Goal: Information Seeking & Learning: Find specific fact

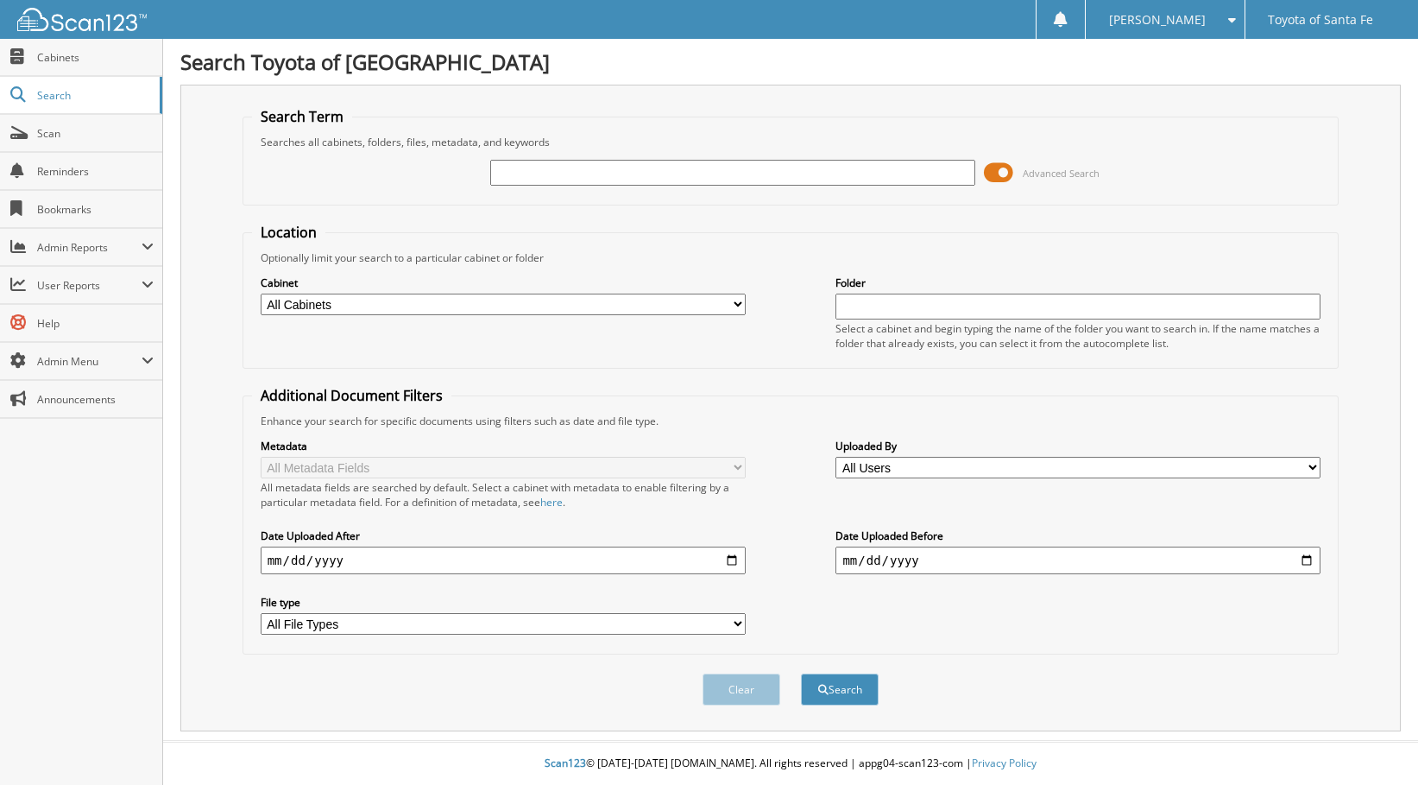
click at [693, 167] on input "text" at bounding box center [732, 173] width 485 height 26
type input "NT065526"
click at [801, 673] on button "Search" at bounding box center [840, 689] width 78 height 32
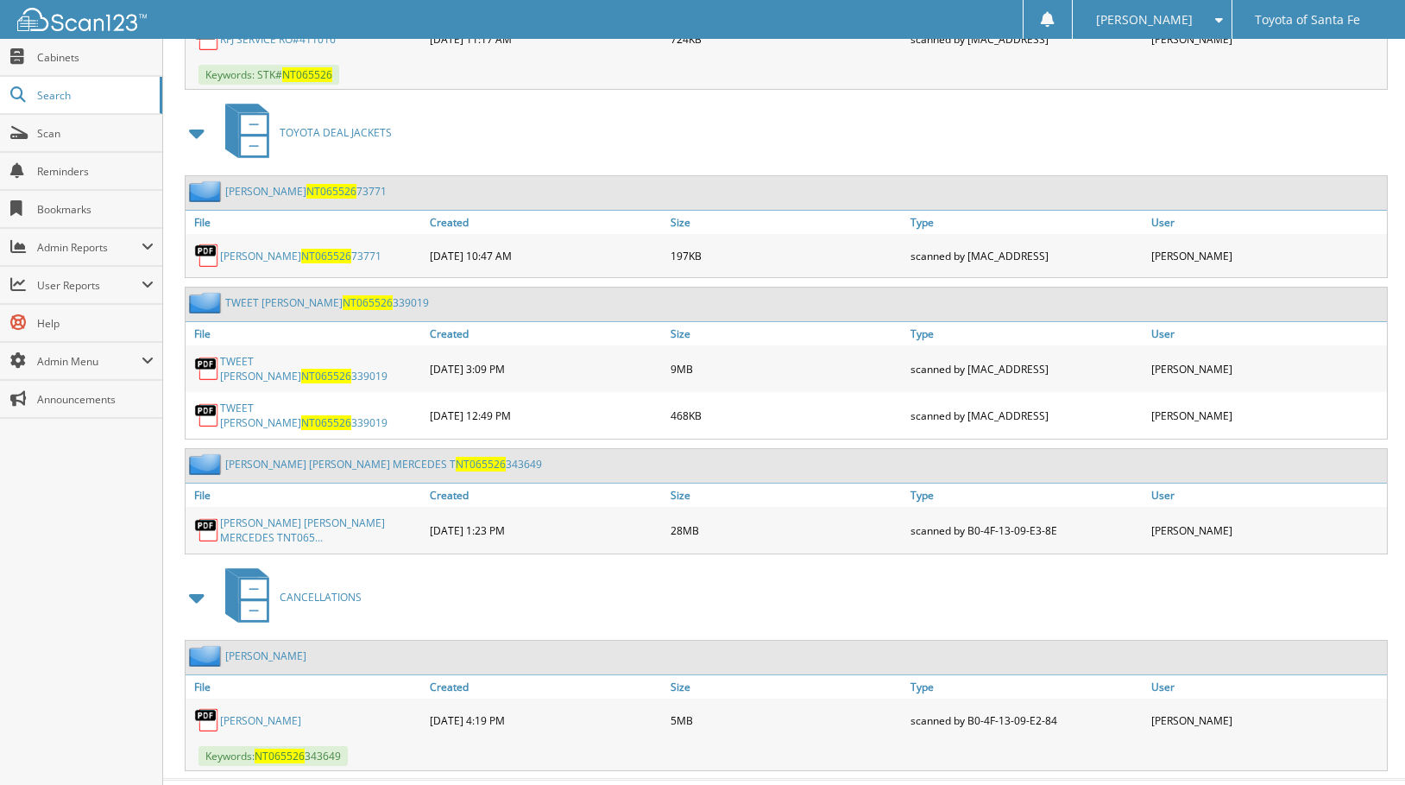
scroll to position [1090, 0]
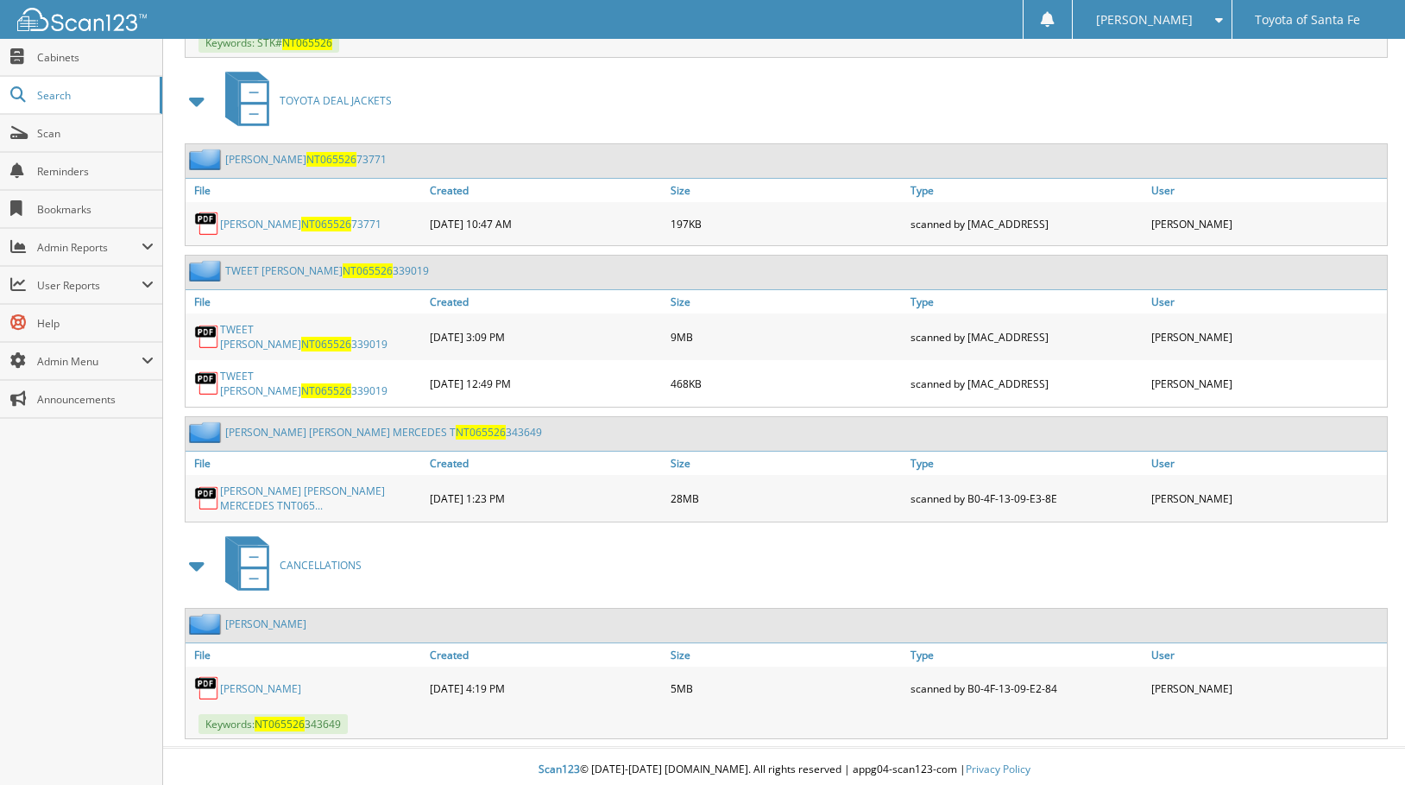
click at [285, 683] on link "MARTHA VAZQUEZ" at bounding box center [260, 688] width 81 height 15
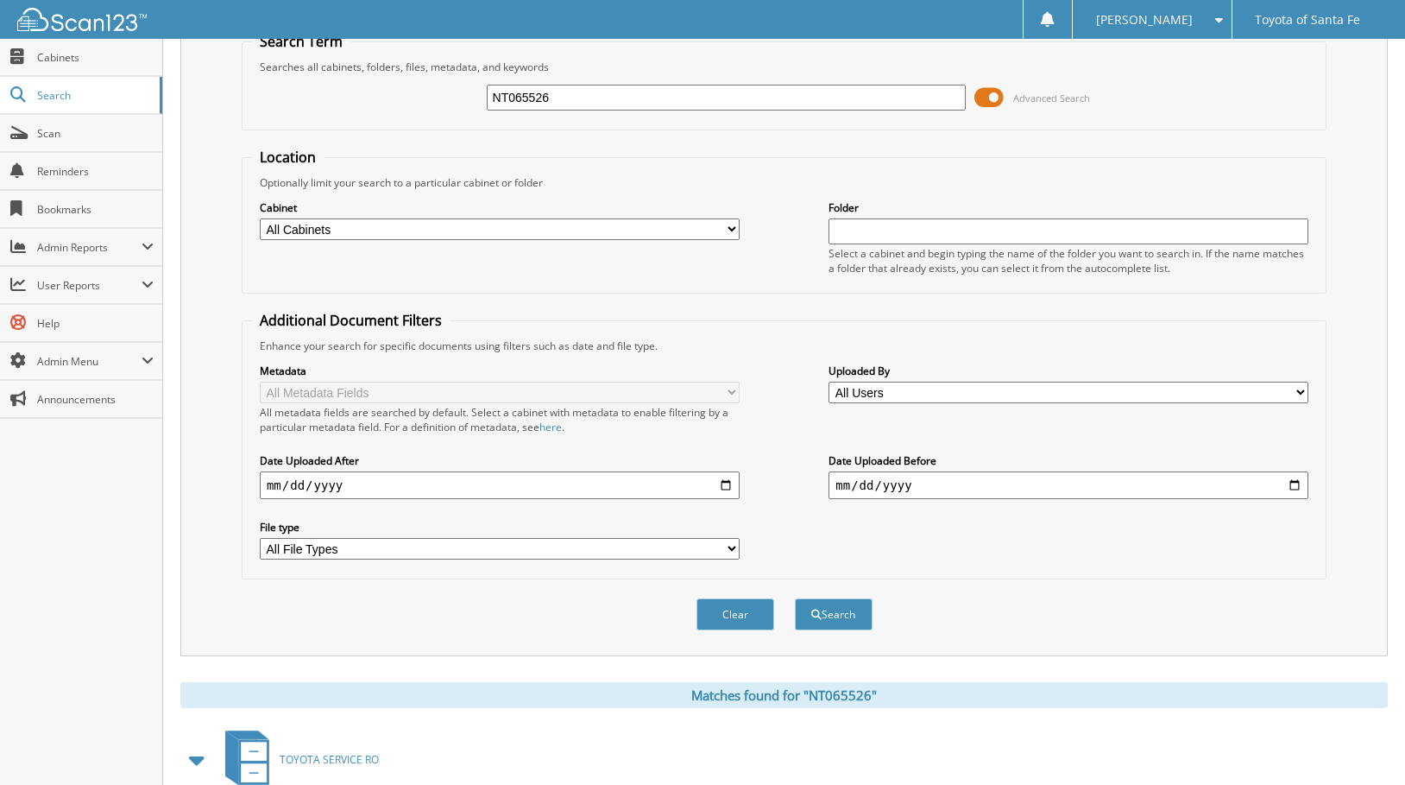
scroll to position [0, 0]
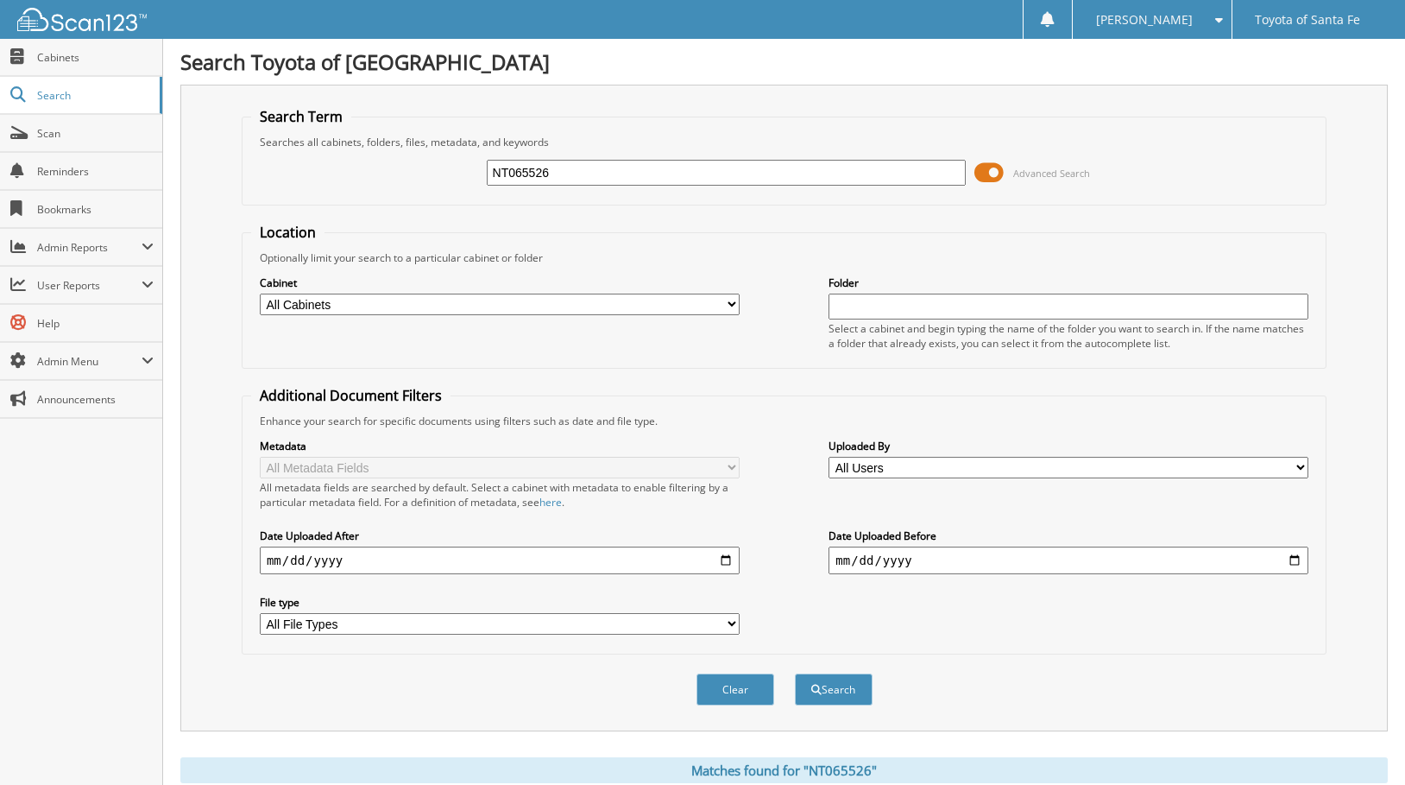
drag, startPoint x: 573, startPoint y: 169, endPoint x: 371, endPoint y: 211, distance: 206.3
click at [371, 211] on form "Search Term Searches all cabinets, folders, files, metadata, and keywords NT065…" at bounding box center [784, 415] width 1085 height 617
type input "JM176639"
click at [795, 673] on button "Search" at bounding box center [834, 689] width 78 height 32
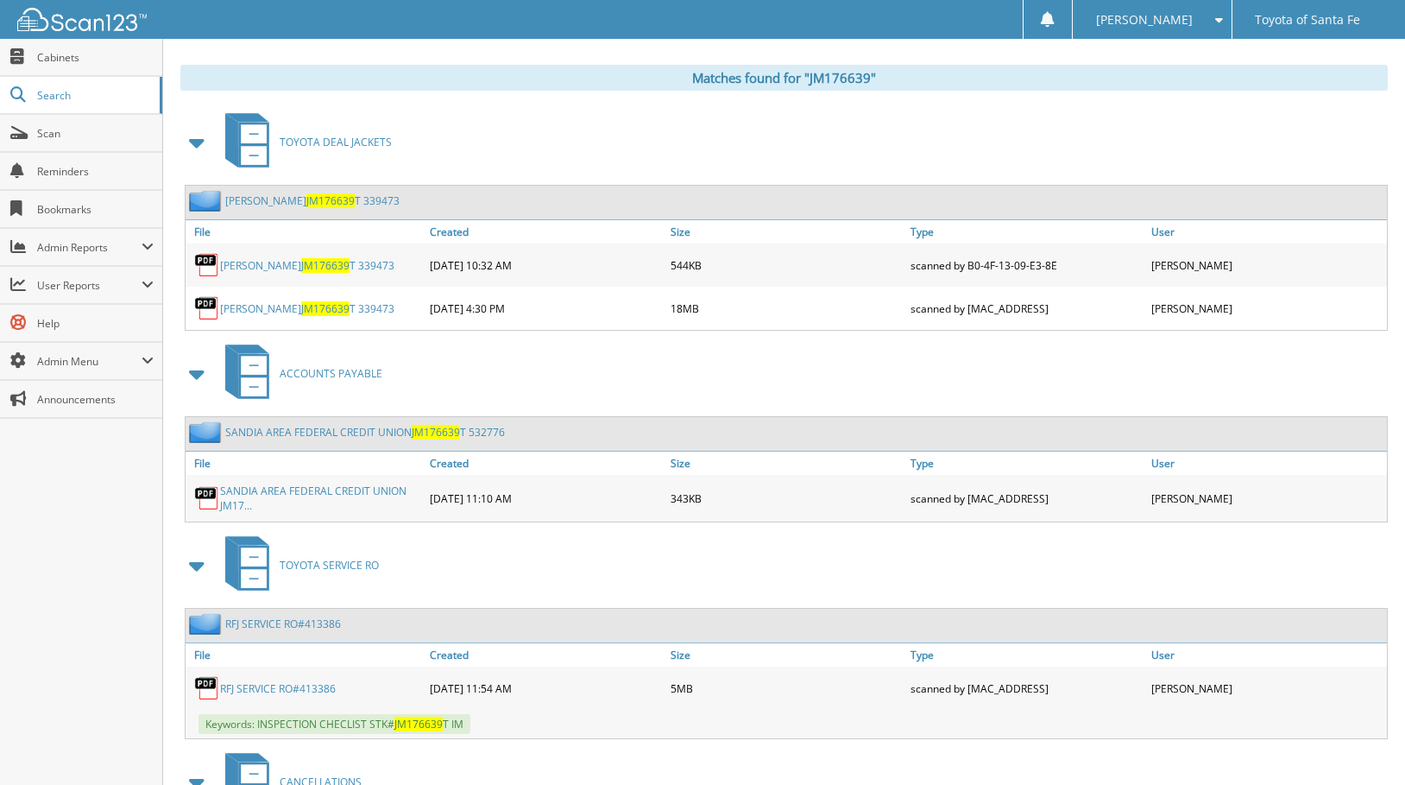
scroll to position [923, 0]
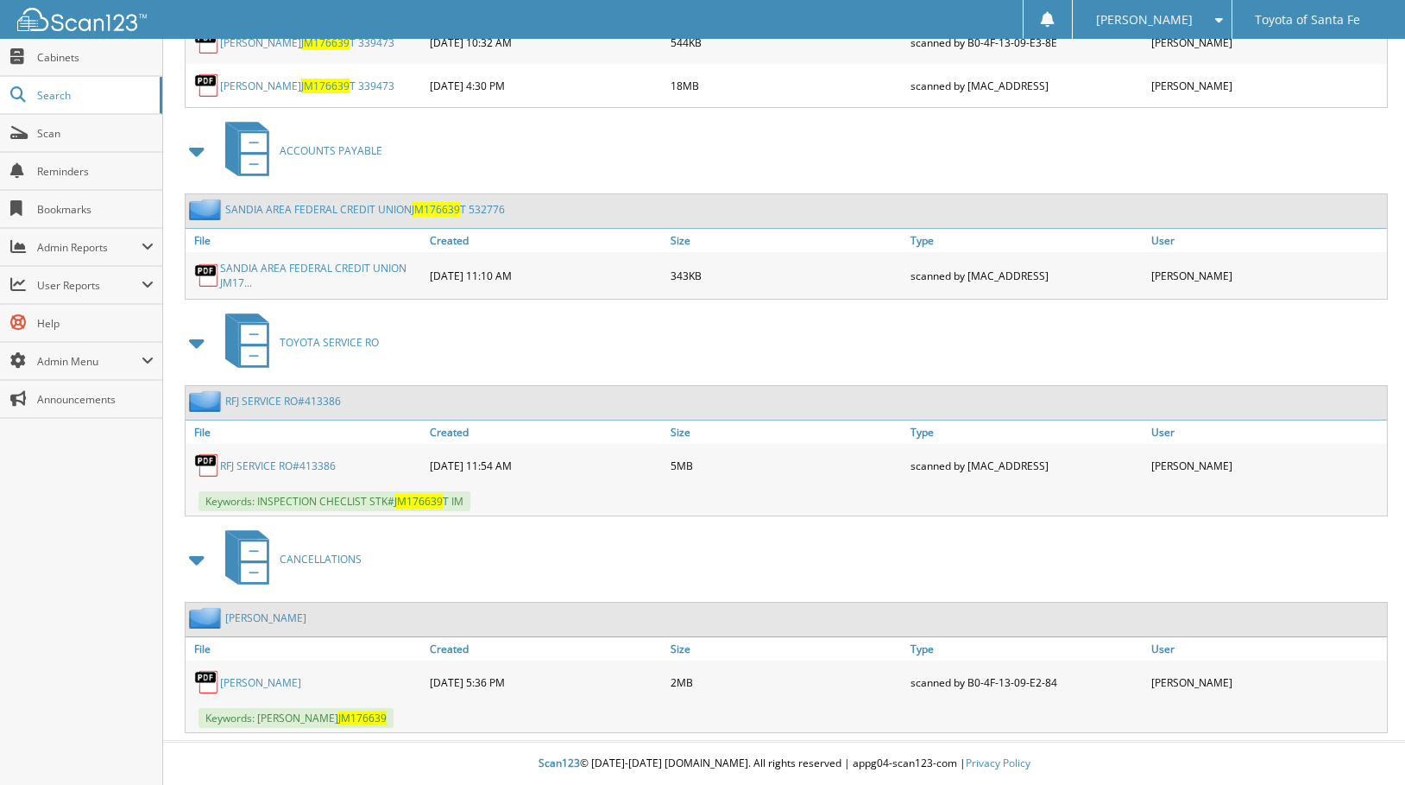
click at [286, 687] on link "JOANNA DOMINGUEZ" at bounding box center [260, 682] width 81 height 15
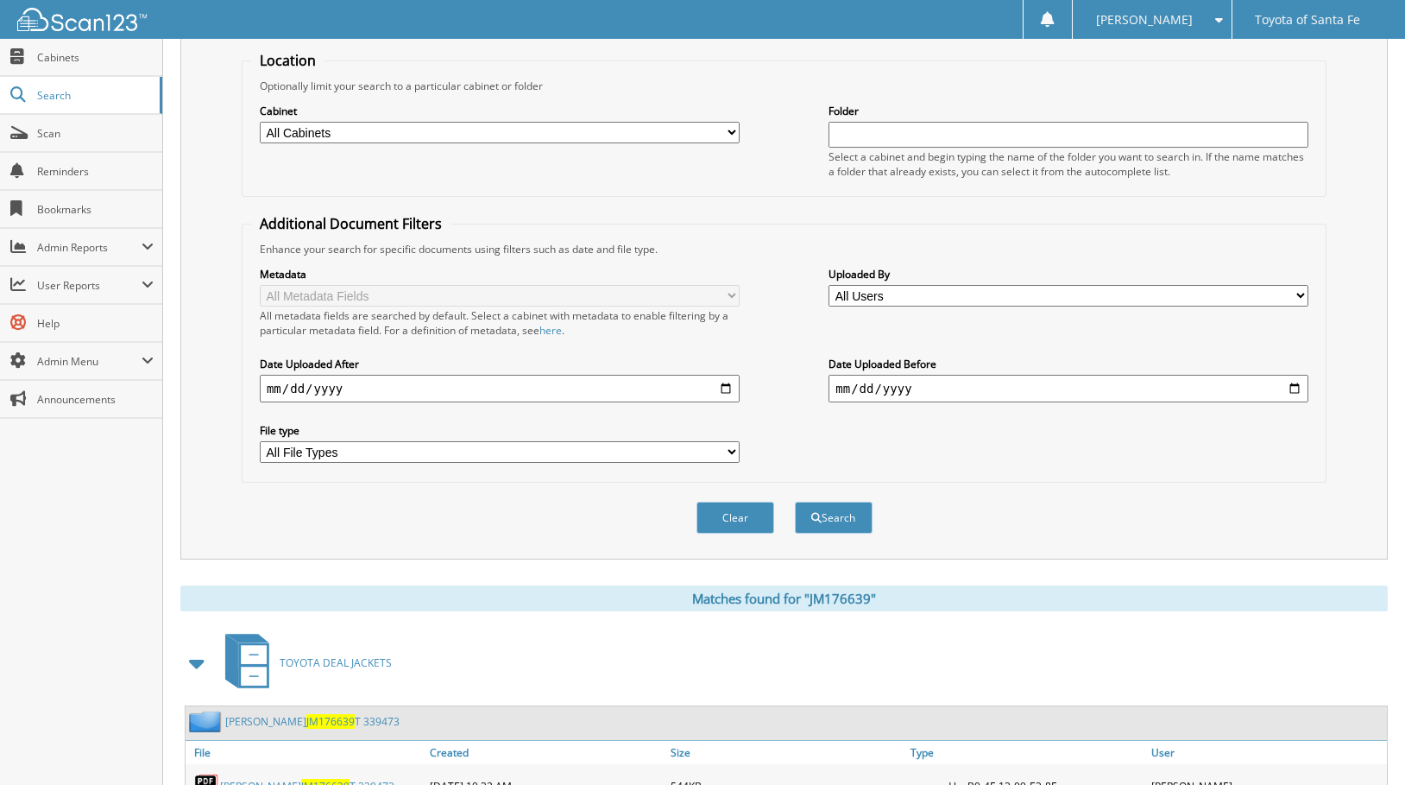
scroll to position [0, 0]
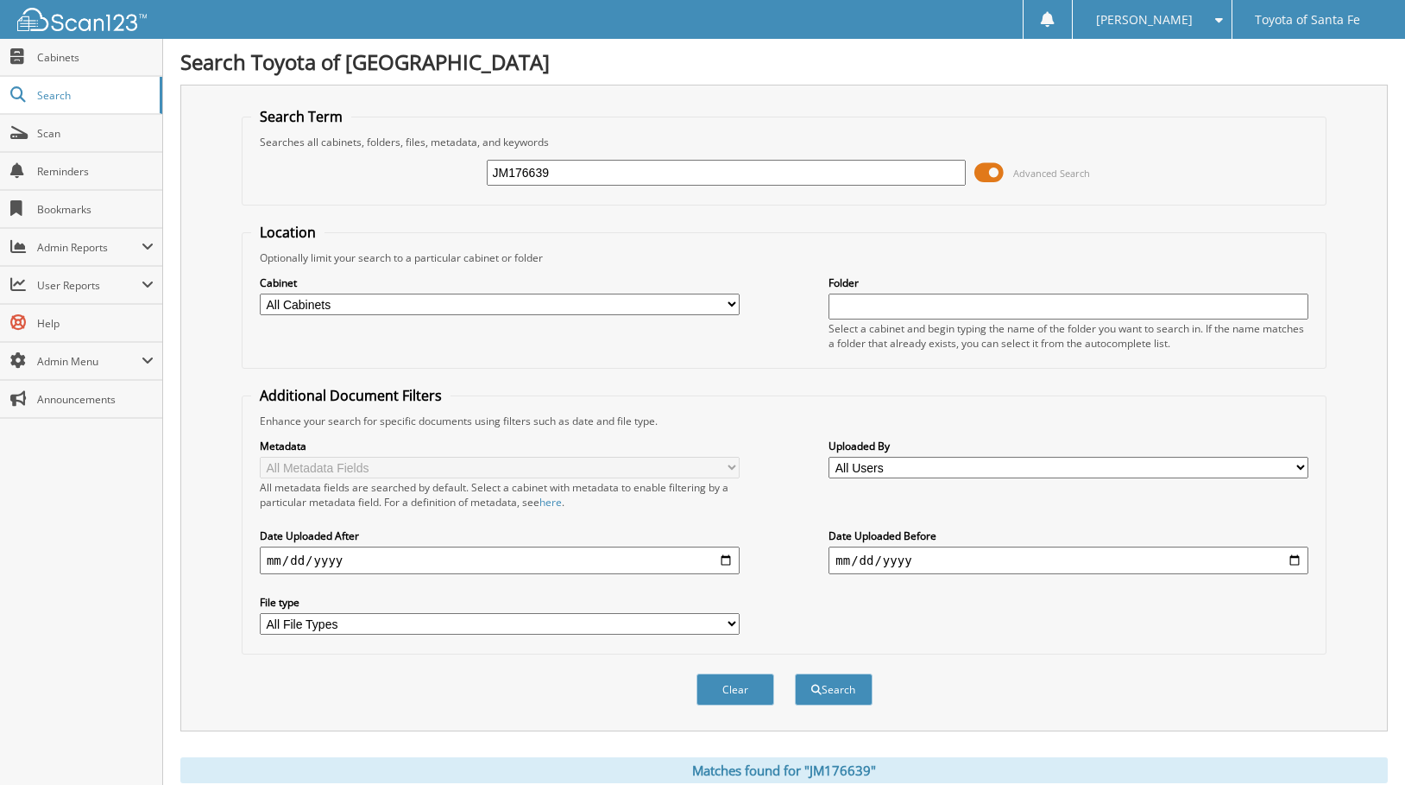
drag, startPoint x: 704, startPoint y: 174, endPoint x: 408, endPoint y: 174, distance: 296.0
click at [408, 174] on div "JM176639 Advanced Search" at bounding box center [784, 172] width 1066 height 47
type input "M5114108"
click at [795, 673] on button "Search" at bounding box center [834, 689] width 78 height 32
